Goal: Navigation & Orientation: Find specific page/section

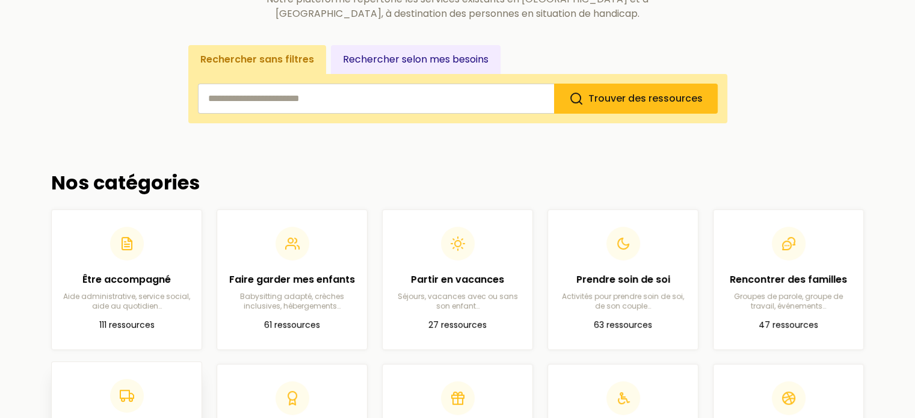
scroll to position [180, 0]
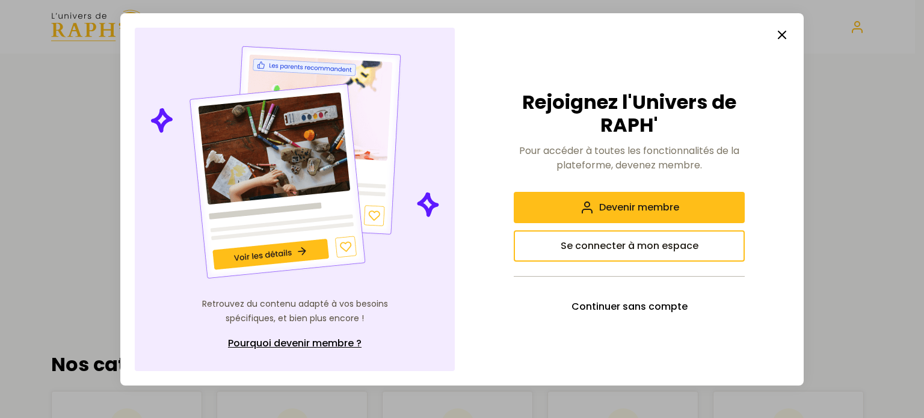
click at [779, 31] on line "button" at bounding box center [781, 34] width 7 height 7
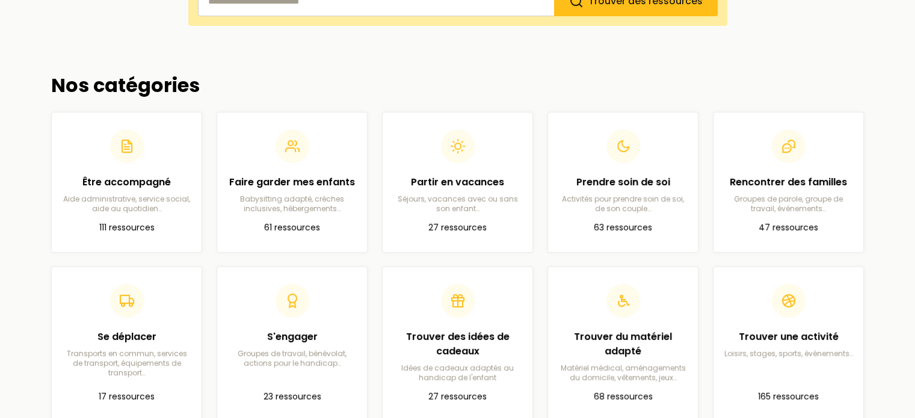
scroll to position [219, 0]
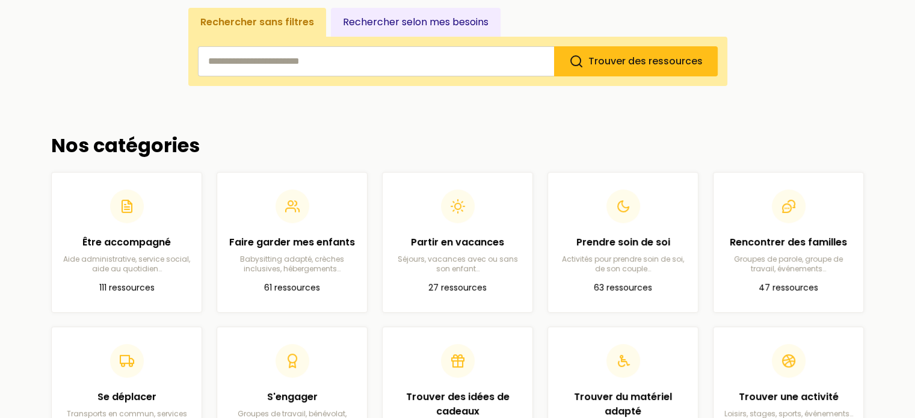
click at [351, 52] on input "search" at bounding box center [376, 61] width 356 height 30
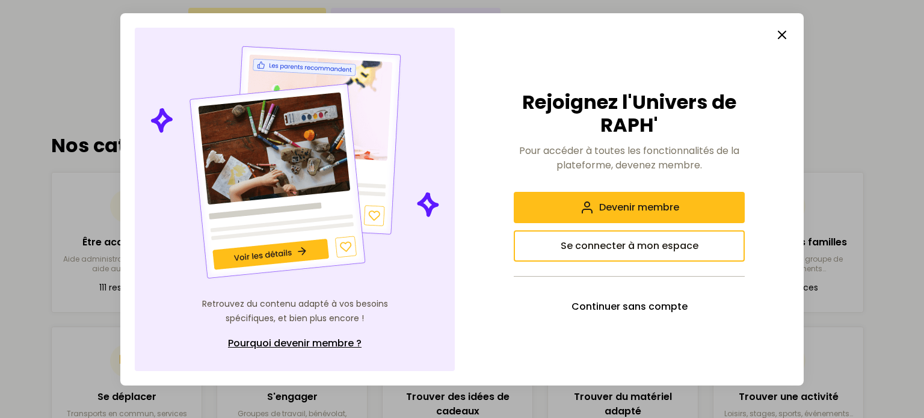
click at [784, 31] on icon "button" at bounding box center [782, 35] width 14 height 14
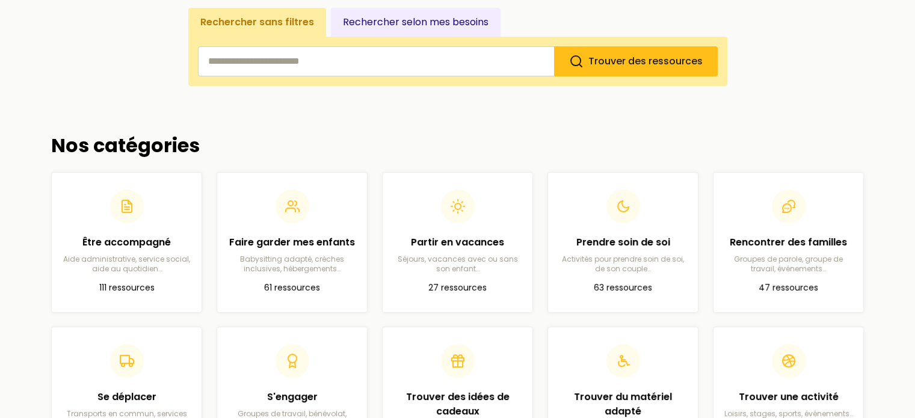
click at [262, 59] on input "search" at bounding box center [376, 61] width 356 height 30
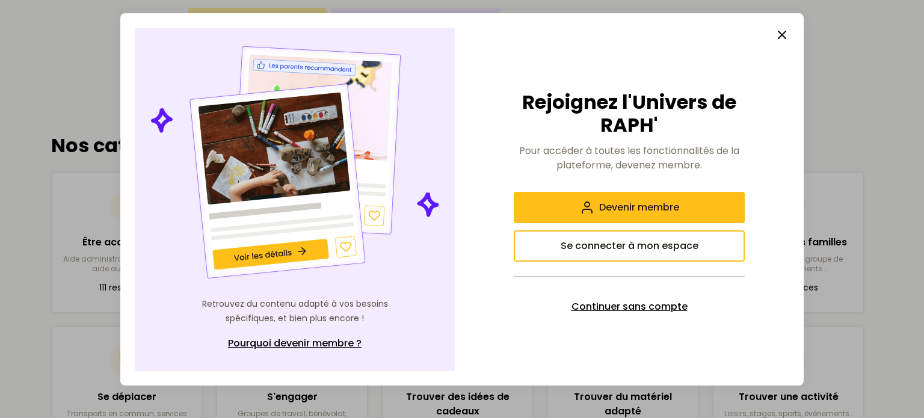
click at [660, 302] on span "Continuer sans compte" at bounding box center [629, 307] width 116 height 14
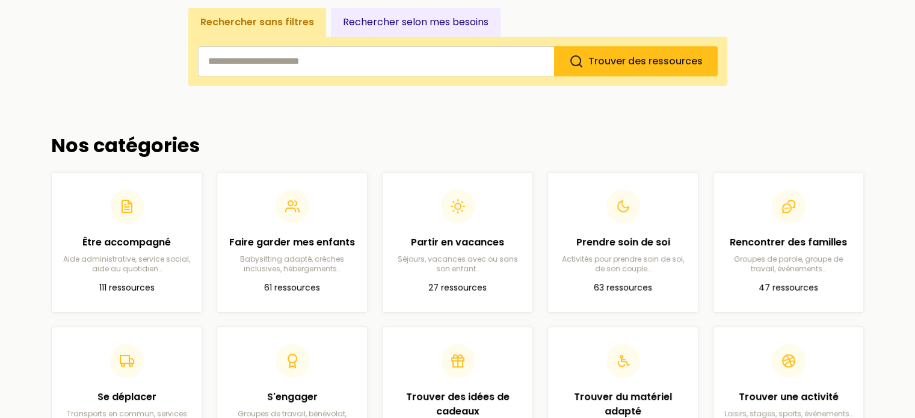
click at [231, 52] on input "search" at bounding box center [376, 61] width 356 height 30
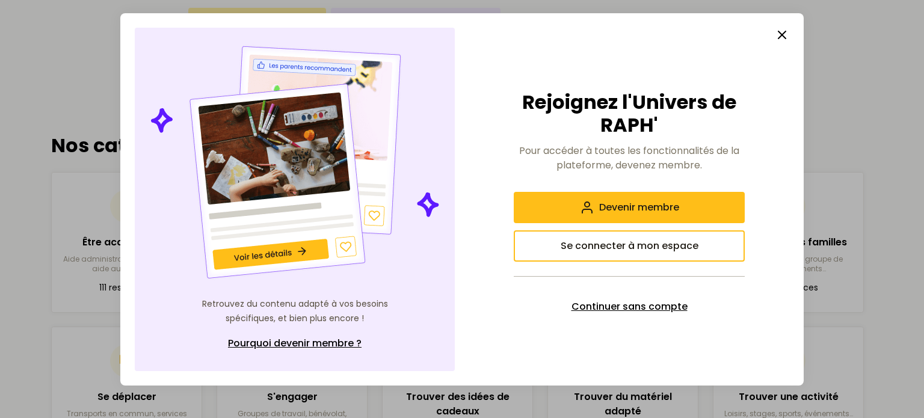
click at [650, 307] on span "Continuer sans compte" at bounding box center [629, 307] width 116 height 14
